Goal: Find specific page/section

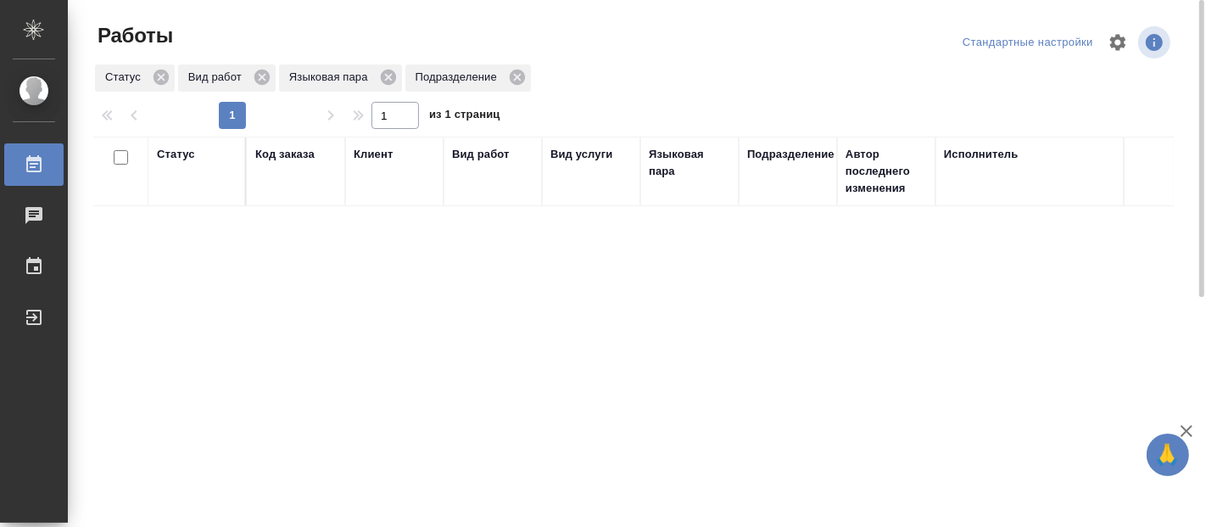
click at [965, 473] on div "Статус Код заказа Клиент Вид работ Вид услуги Языковая пара Подразделение Автор…" at bounding box center [633, 442] width 1081 height 611
